Goal: Task Accomplishment & Management: Manage account settings

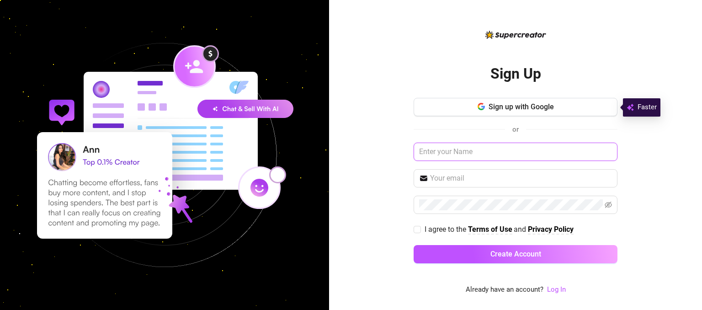
click at [476, 152] on input "text" at bounding box center [516, 152] width 204 height 18
type input "[PERSON_NAME]"
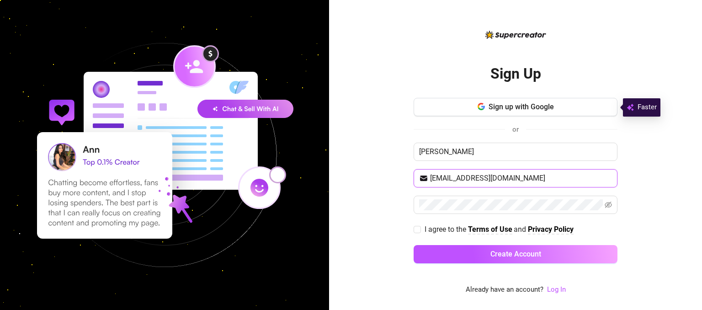
type input "[EMAIL_ADDRESS][DOMAIN_NAME]"
click at [417, 232] on span at bounding box center [417, 229] width 7 height 7
click at [417, 232] on input "I agree to the Terms of Use and Privacy Policy" at bounding box center [417, 229] width 6 height 6
checkbox input "true"
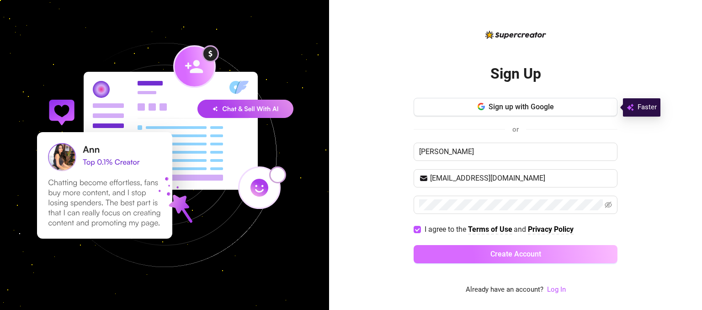
click at [487, 258] on button "Create Account" at bounding box center [516, 254] width 204 height 18
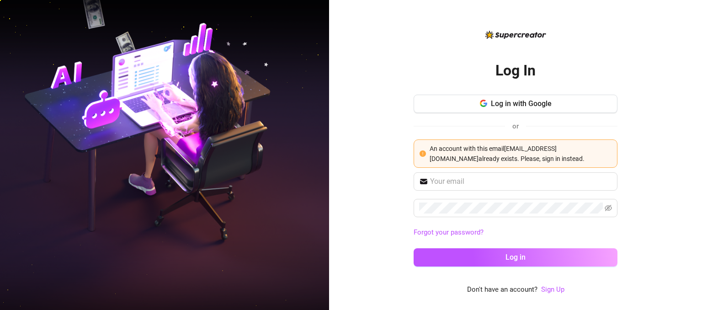
click at [528, 159] on span "An account with this email [EMAIL_ADDRESS][DOMAIN_NAME] already exists. Please,…" at bounding box center [507, 153] width 155 height 17
click at [472, 189] on span at bounding box center [516, 181] width 204 height 18
click at [474, 185] on input "text" at bounding box center [521, 181] width 182 height 11
type input "[EMAIL_ADDRESS][DOMAIN_NAME]"
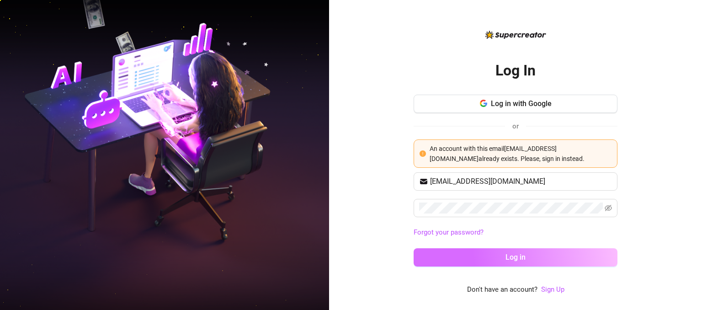
click at [488, 261] on button "Log in" at bounding box center [516, 257] width 204 height 18
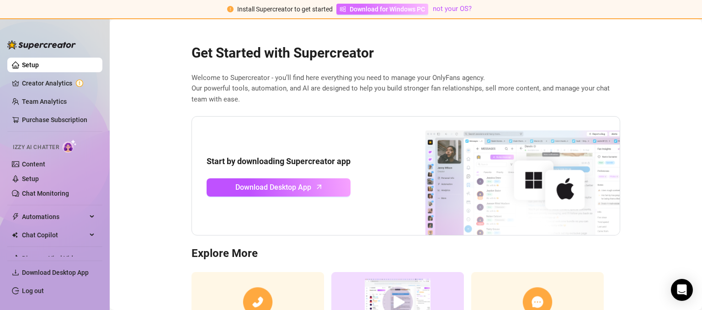
click at [390, 7] on span "Download for Windows PC" at bounding box center [387, 9] width 75 height 10
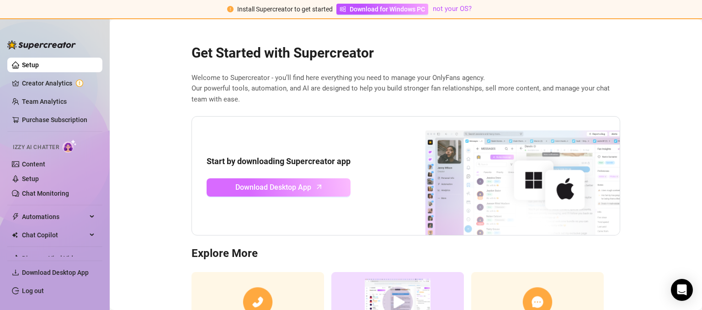
click at [296, 187] on span "Download Desktop App" at bounding box center [274, 187] width 76 height 11
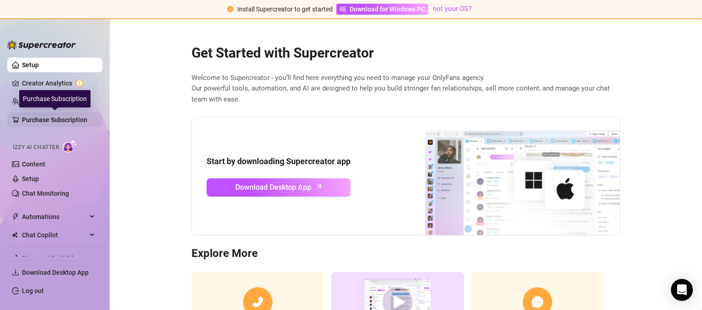
click at [53, 119] on link "Purchase Subscription" at bounding box center [58, 119] width 73 height 15
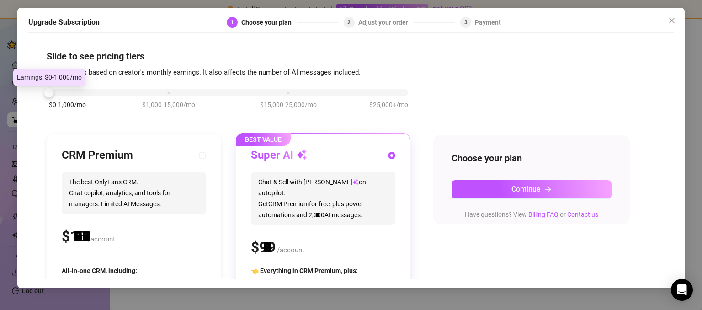
drag, startPoint x: 165, startPoint y: 94, endPoint x: 88, endPoint y: 96, distance: 76.9
click at [88, 96] on div "$0-1,000/mo $1,000-15,000/mo $15,000-25,000/mo $25,000+/mo" at bounding box center [229, 104] width 364 height 52
click at [87, 96] on div "$0-1,000/mo $1,000-15,000/mo $15,000-25,000/mo $25,000+/mo" at bounding box center [229, 104] width 364 height 52
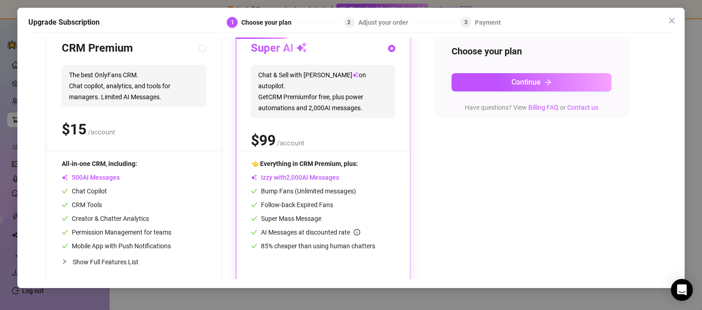
scroll to position [115, 0]
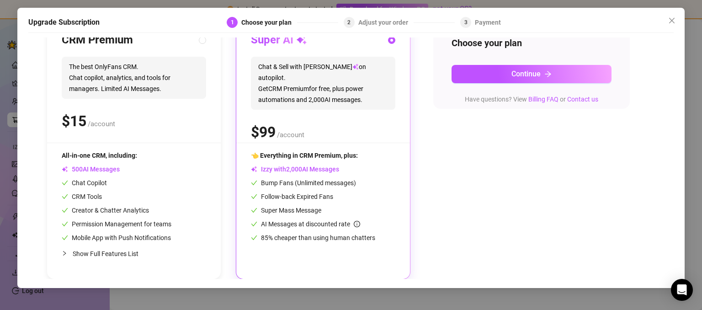
click at [107, 254] on span "Show Full Features List" at bounding box center [106, 253] width 66 height 7
radio input "true"
radio input "false"
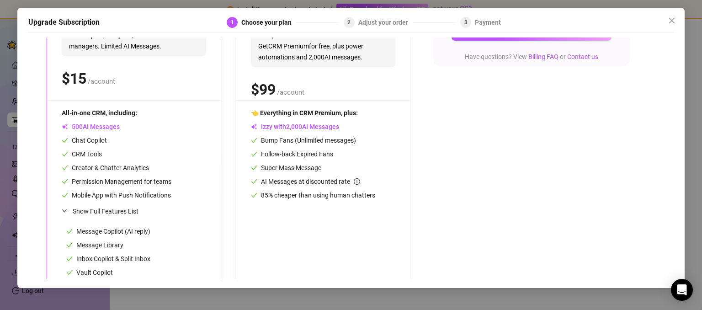
scroll to position [0, 0]
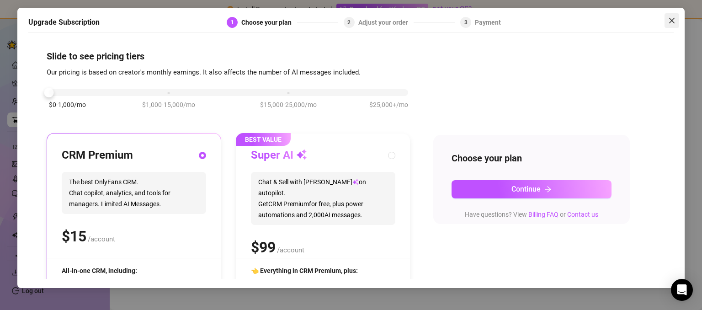
click at [669, 23] on icon "close" at bounding box center [672, 20] width 7 height 7
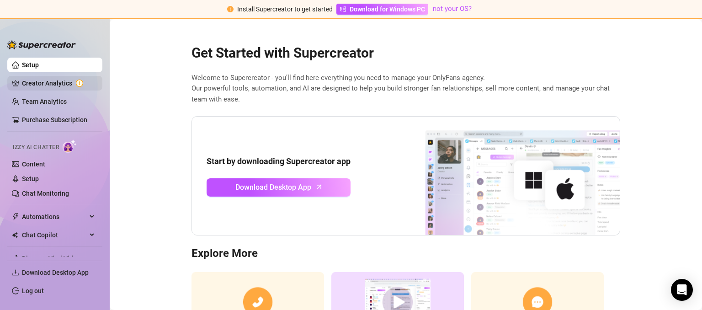
click at [44, 83] on link "Creator Analytics" at bounding box center [58, 83] width 73 height 15
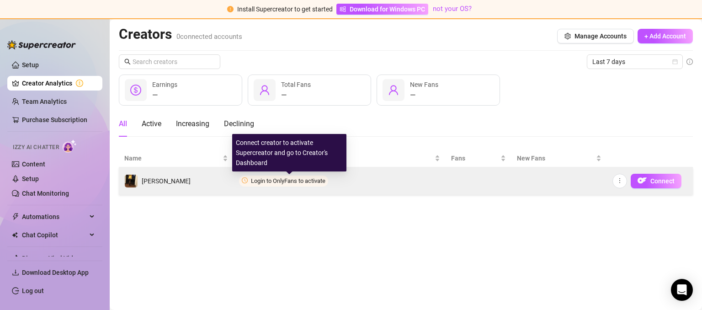
click at [282, 178] on span "Login to OnlyFans to activate" at bounding box center [288, 180] width 75 height 7
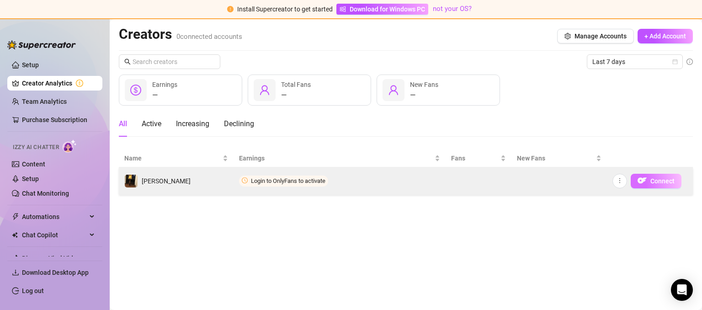
click at [672, 183] on span "Connect" at bounding box center [663, 180] width 24 height 7
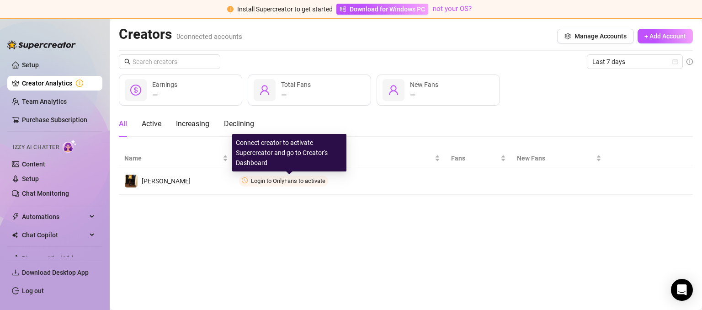
drag, startPoint x: 279, startPoint y: 180, endPoint x: 261, endPoint y: 228, distance: 51.2
click at [261, 228] on main "Creators 0 connected accounts Manage Accounts + Add Account Last 7 days — Earni…" at bounding box center [406, 164] width 593 height 291
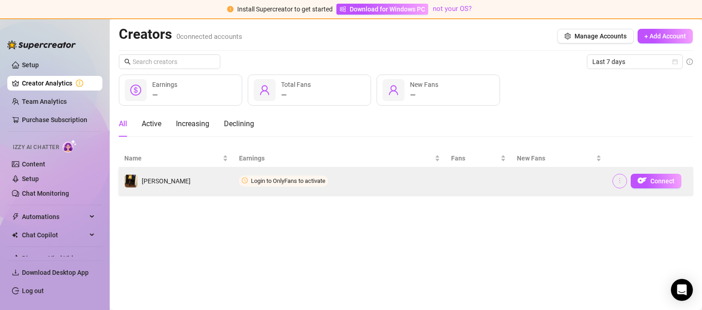
click at [620, 180] on icon "more" at bounding box center [620, 180] width 6 height 6
click at [620, 180] on icon "more" at bounding box center [620, 180] width 1 height 5
click at [657, 181] on span "Connect" at bounding box center [663, 180] width 24 height 7
